Goal: Task Accomplishment & Management: Use online tool/utility

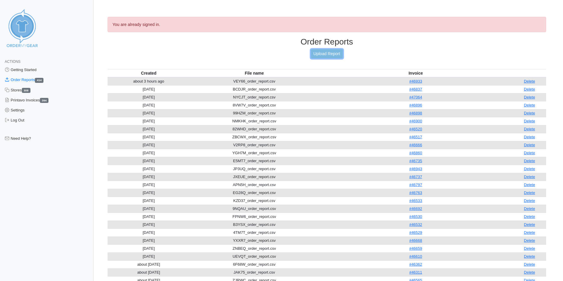
click at [323, 58] on link "Upload Report" at bounding box center [327, 53] width 32 height 9
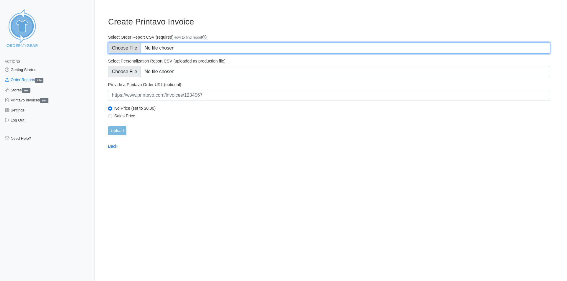
click at [135, 49] on input "Select Order Report CSV (required) How to find report" at bounding box center [329, 48] width 442 height 11
type input "C:\fakepath\DVPXQ_order_report.csv"
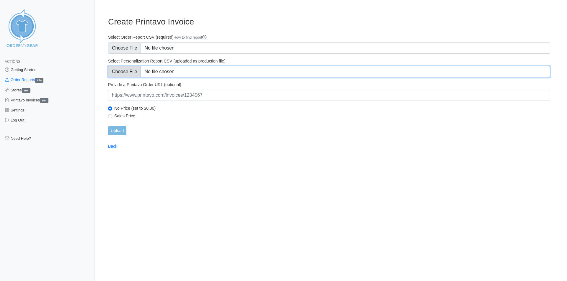
click at [135, 74] on input "Select Personalization Report CSV (uploaded as production file)" at bounding box center [329, 71] width 442 height 11
type input "C:\fakepath\DVPXQ_personalization_report.csv"
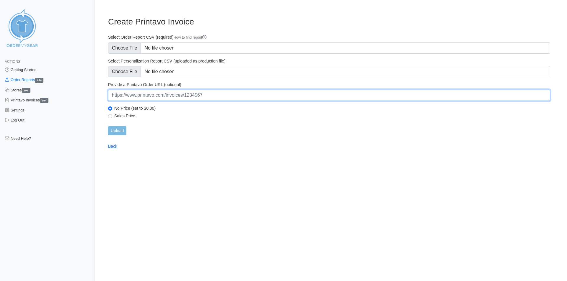
click at [144, 97] on input "url" at bounding box center [329, 95] width 442 height 11
paste input "[URL][DOMAIN_NAME]"
type input "[URL][DOMAIN_NAME]"
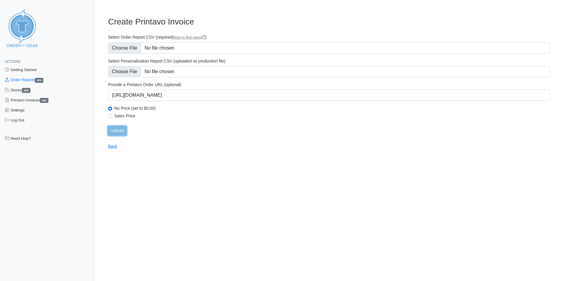
click at [112, 133] on input "Upload" at bounding box center [117, 130] width 18 height 9
